Goal: Task Accomplishment & Management: Manage account settings

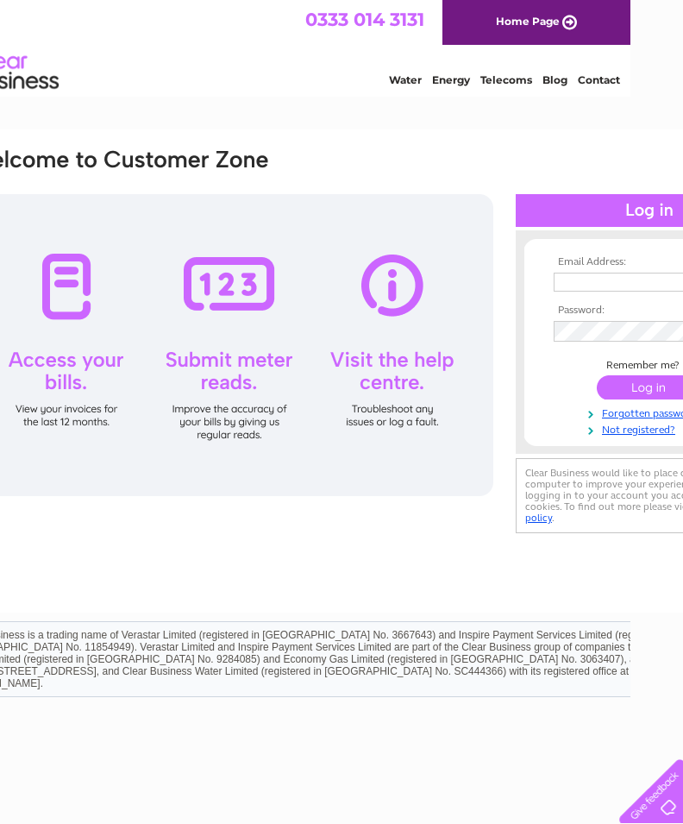
scroll to position [0, 171]
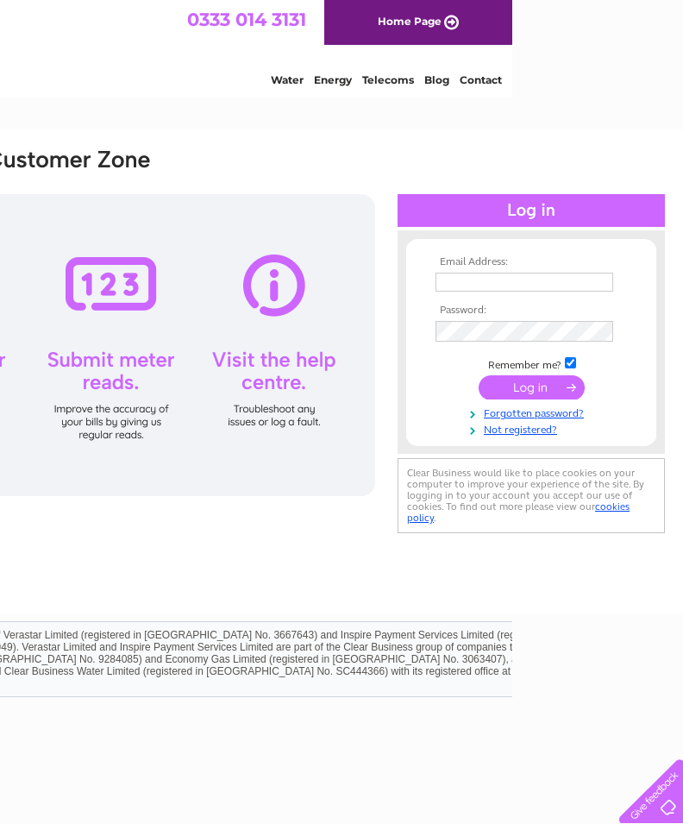
click at [450, 279] on input "text" at bounding box center [525, 282] width 178 height 19
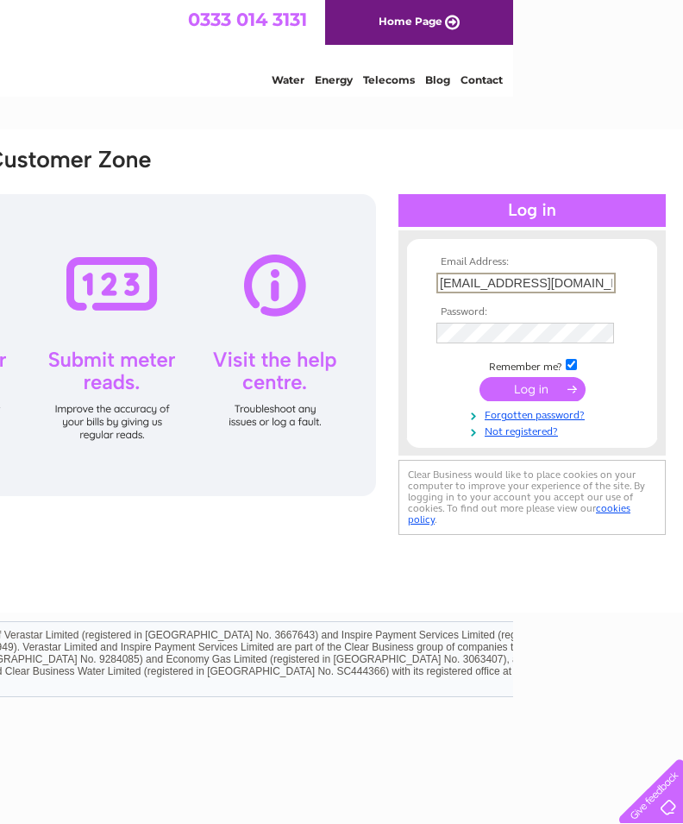
type input "[EMAIL_ADDRESS][DOMAIN_NAME]"
click at [535, 392] on input "submit" at bounding box center [533, 389] width 106 height 24
click at [545, 390] on input "submit" at bounding box center [533, 387] width 106 height 24
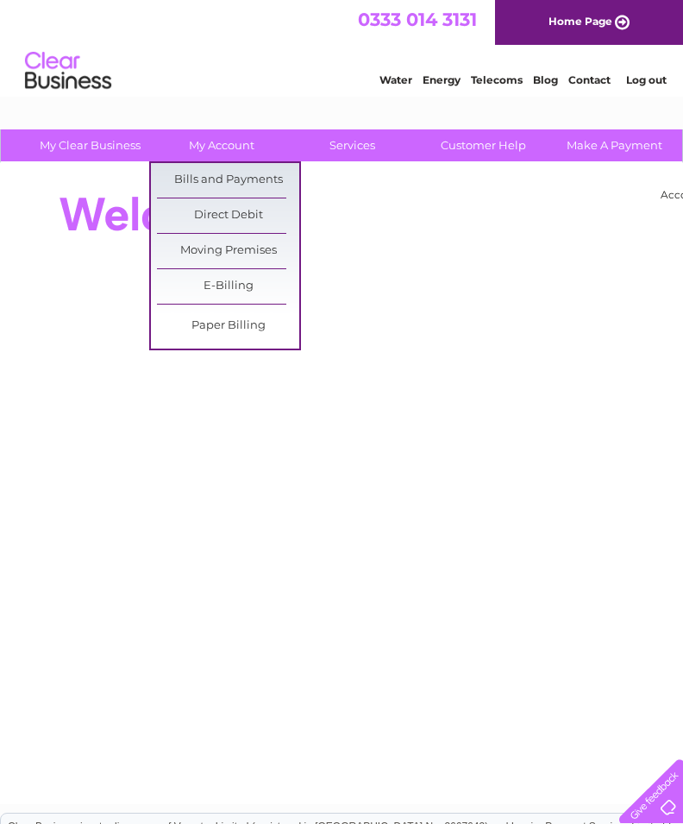
click at [241, 175] on link "Bills and Payments" at bounding box center [228, 180] width 142 height 34
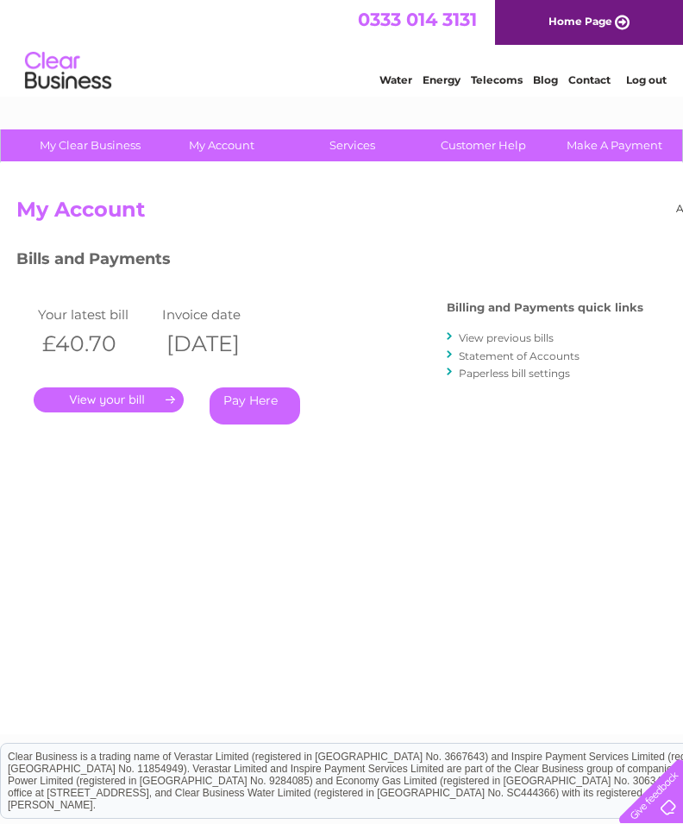
click at [543, 341] on link "View previous bills" at bounding box center [506, 337] width 95 height 13
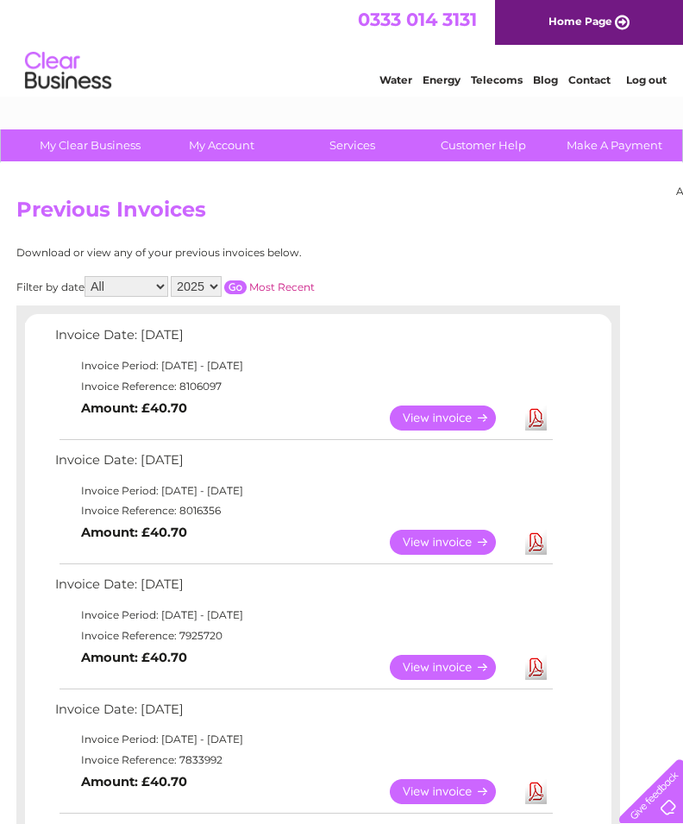
click at [451, 409] on link "View" at bounding box center [453, 417] width 127 height 25
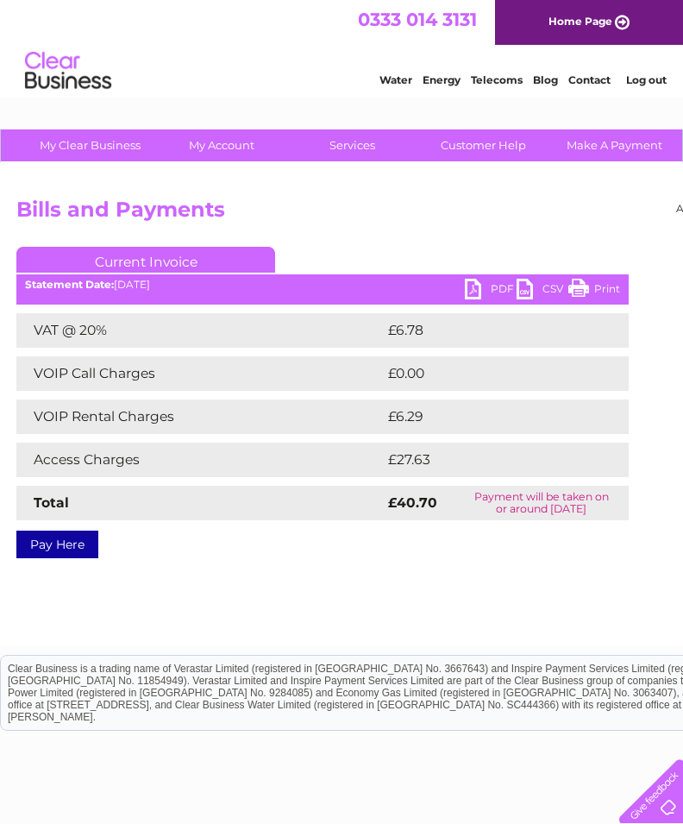
click at [477, 292] on link "PDF" at bounding box center [491, 291] width 52 height 25
